Goal: Information Seeking & Learning: Compare options

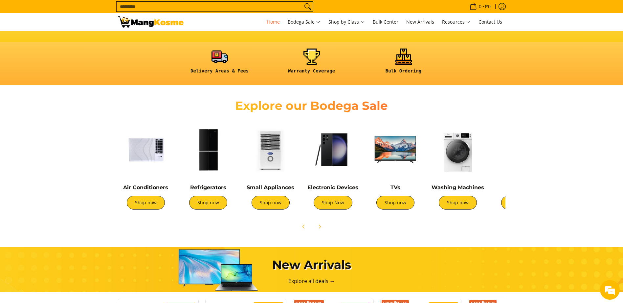
scroll to position [0, 261]
click at [146, 206] on link "Shop now" at bounding box center [146, 203] width 38 height 14
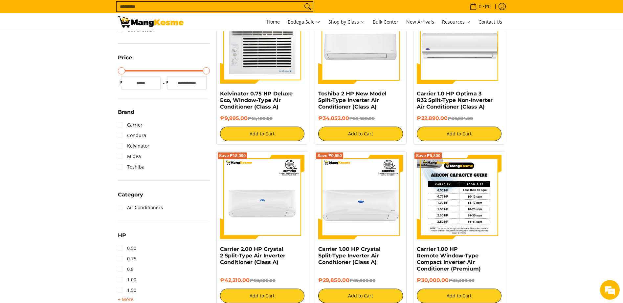
scroll to position [164, 0]
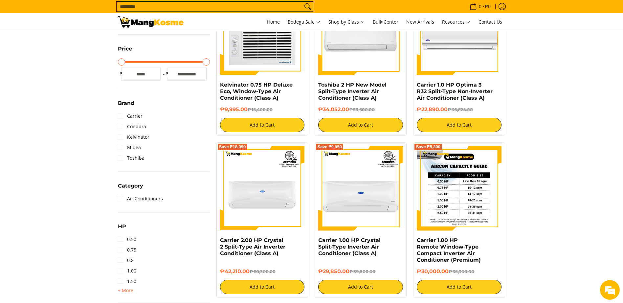
click at [459, 206] on img at bounding box center [459, 188] width 85 height 85
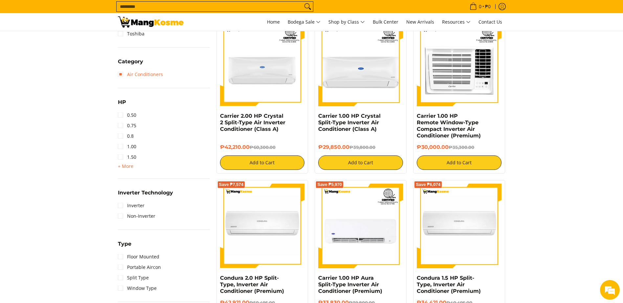
scroll to position [295, 0]
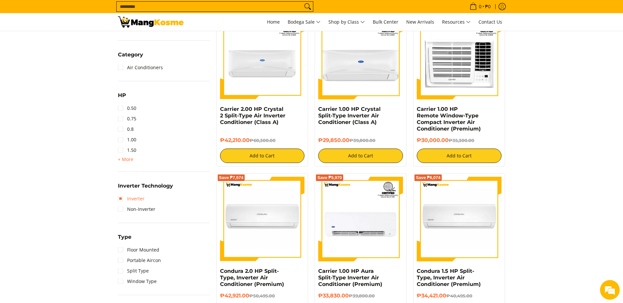
click at [140, 198] on link "Inverter" at bounding box center [131, 199] width 27 height 11
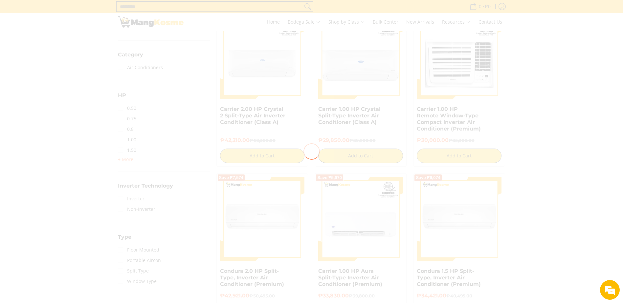
scroll to position [0, 0]
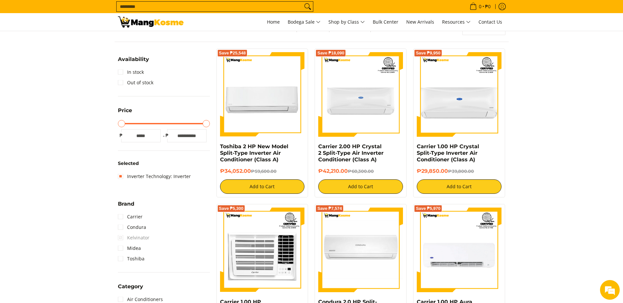
scroll to position [93, 0]
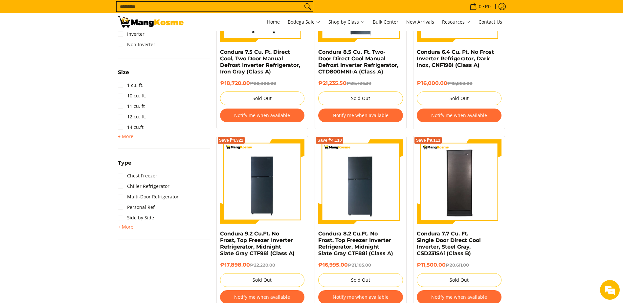
scroll to position [361, 0]
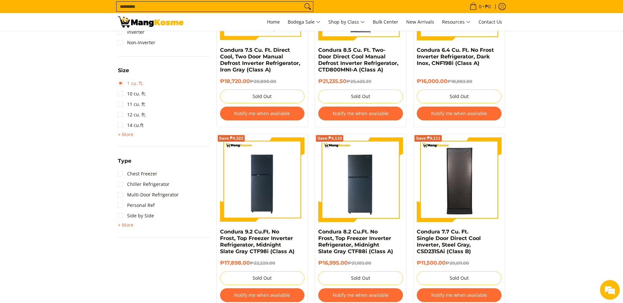
click at [134, 79] on link "1 cu. ft." at bounding box center [131, 83] width 26 height 11
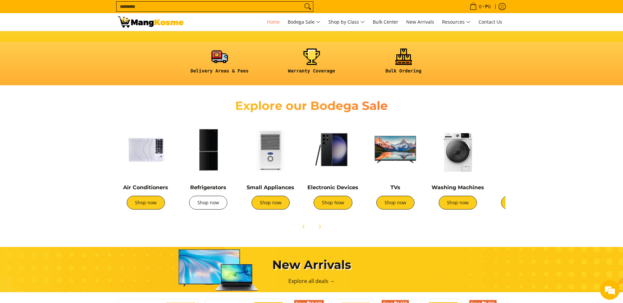
click at [210, 203] on link "Shop now" at bounding box center [208, 203] width 38 height 14
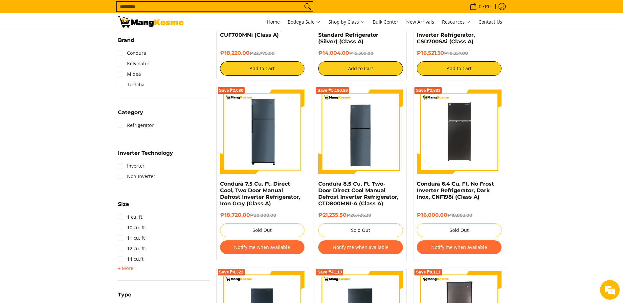
scroll to position [230, 0]
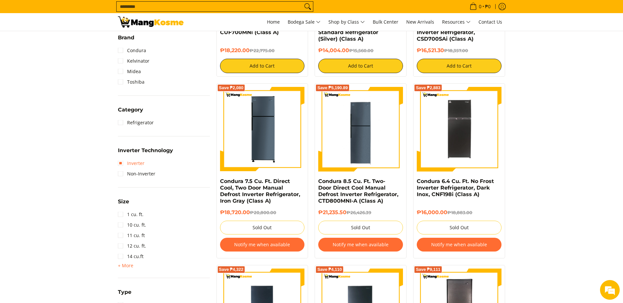
click at [141, 162] on link "Inverter" at bounding box center [131, 163] width 27 height 11
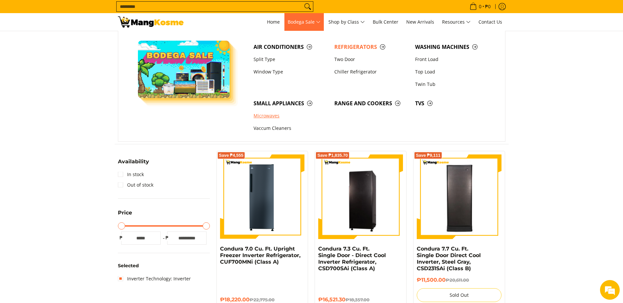
click at [268, 115] on link "Microwaves" at bounding box center [290, 116] width 81 height 12
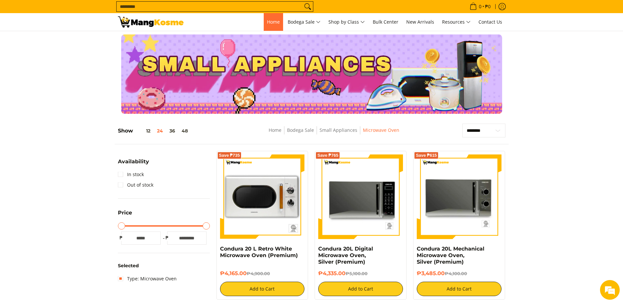
click at [269, 23] on span "Home" at bounding box center [273, 22] width 13 height 6
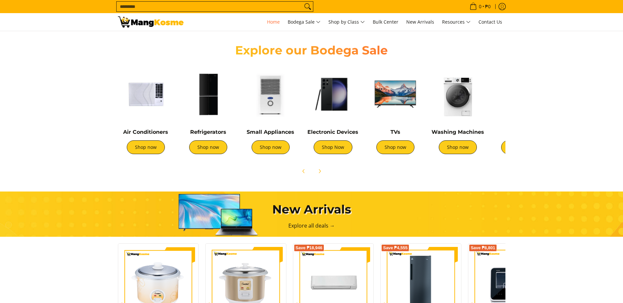
scroll to position [230, 0]
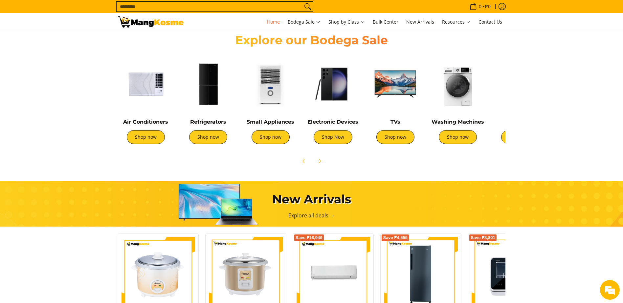
click at [405, 95] on img at bounding box center [395, 84] width 56 height 56
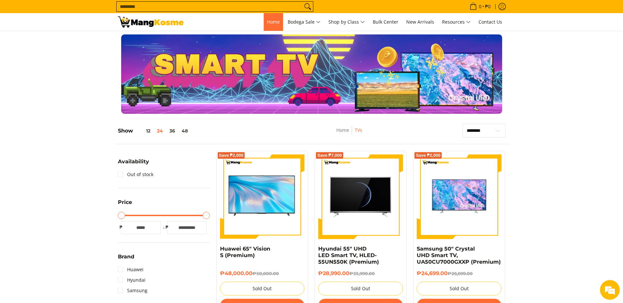
click at [270, 24] on span "Home" at bounding box center [273, 22] width 13 height 6
